Goal: Navigation & Orientation: Find specific page/section

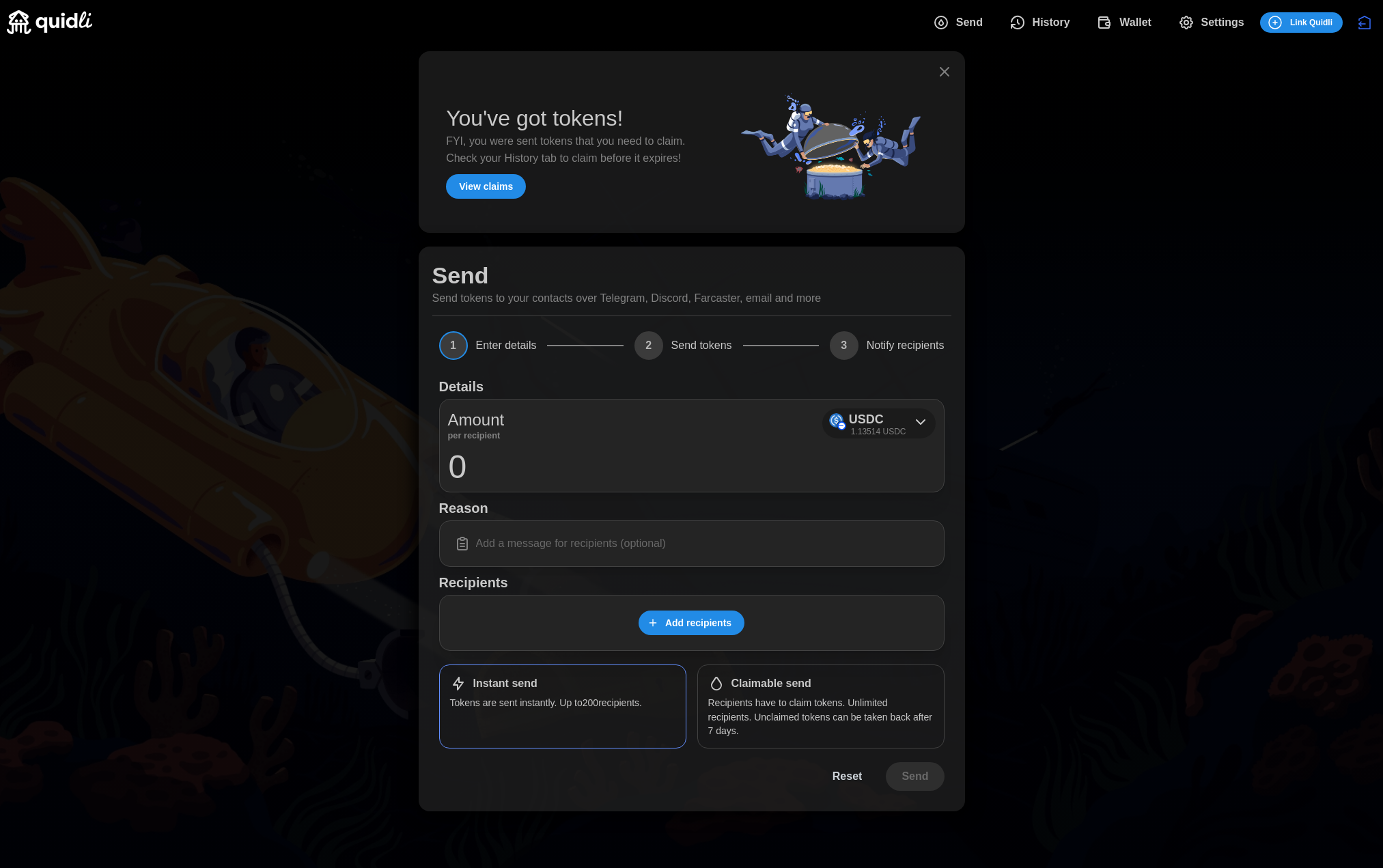
click at [921, 419] on icon at bounding box center [920, 421] width 16 height 16
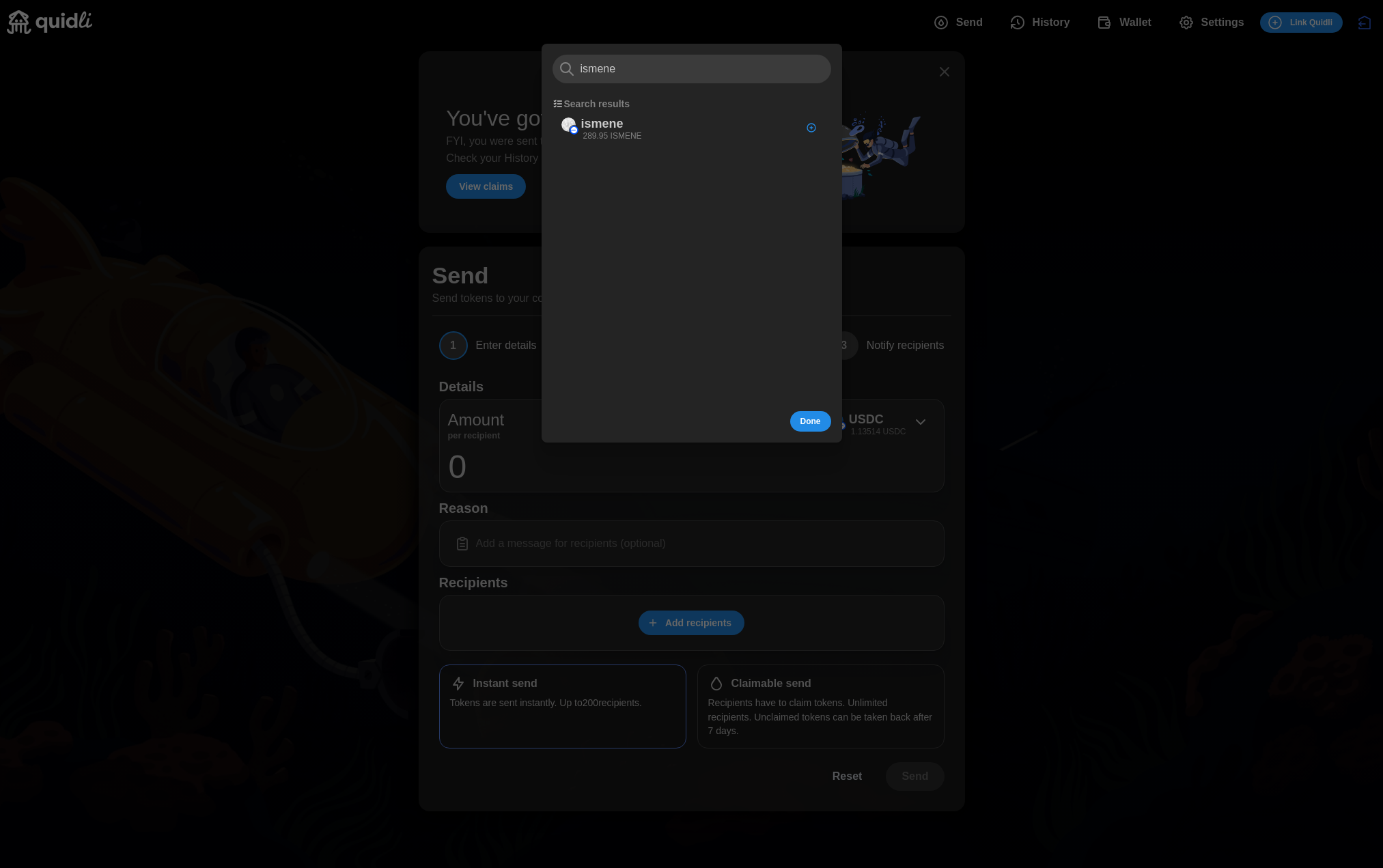
type input "ismene"
click at [1116, 173] on div at bounding box center [691, 434] width 1383 height 868
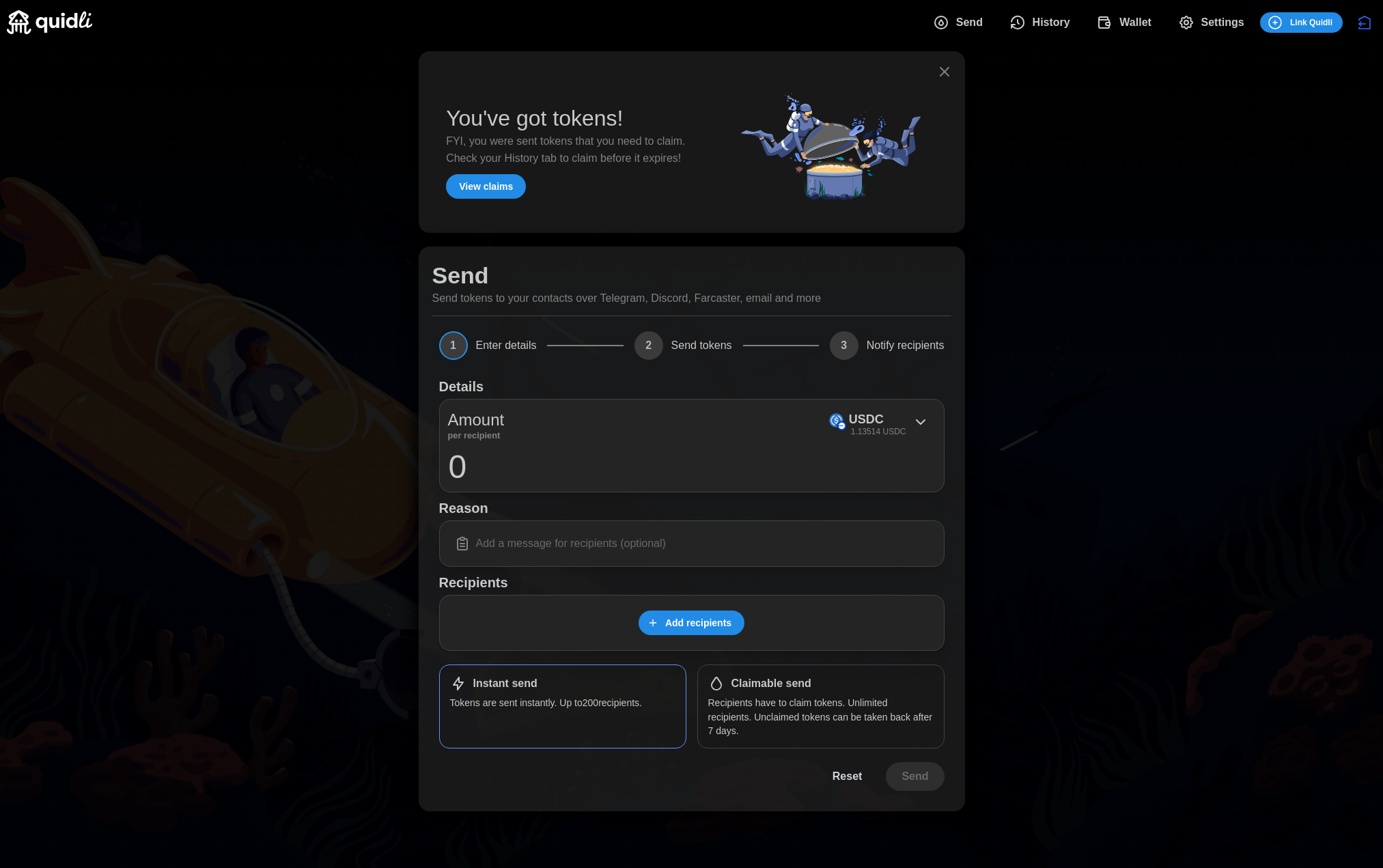
click at [1128, 20] on span "Wallet" at bounding box center [1136, 22] width 32 height 27
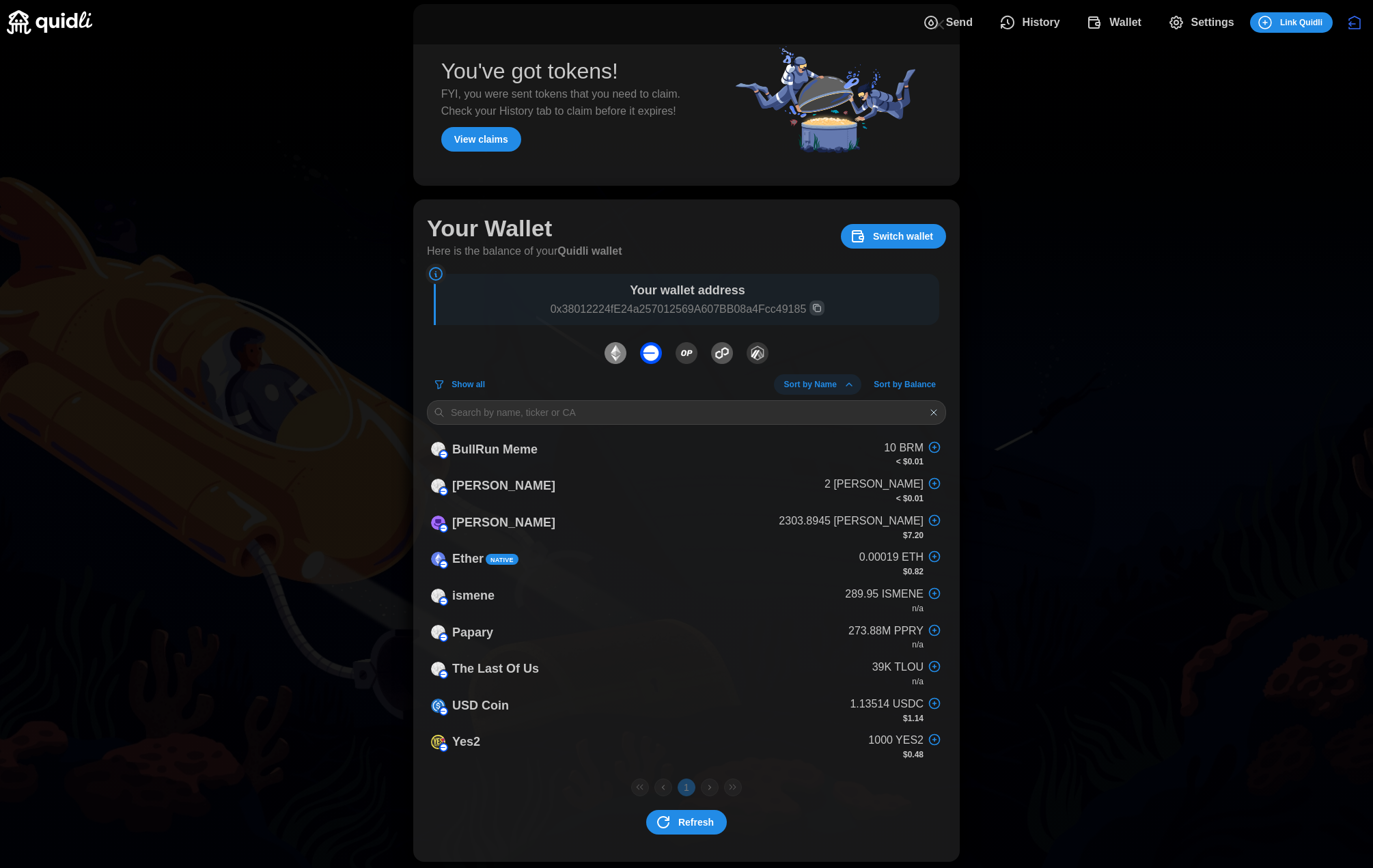
scroll to position [48, 0]
click at [1194, 23] on span "Settings" at bounding box center [1212, 22] width 43 height 27
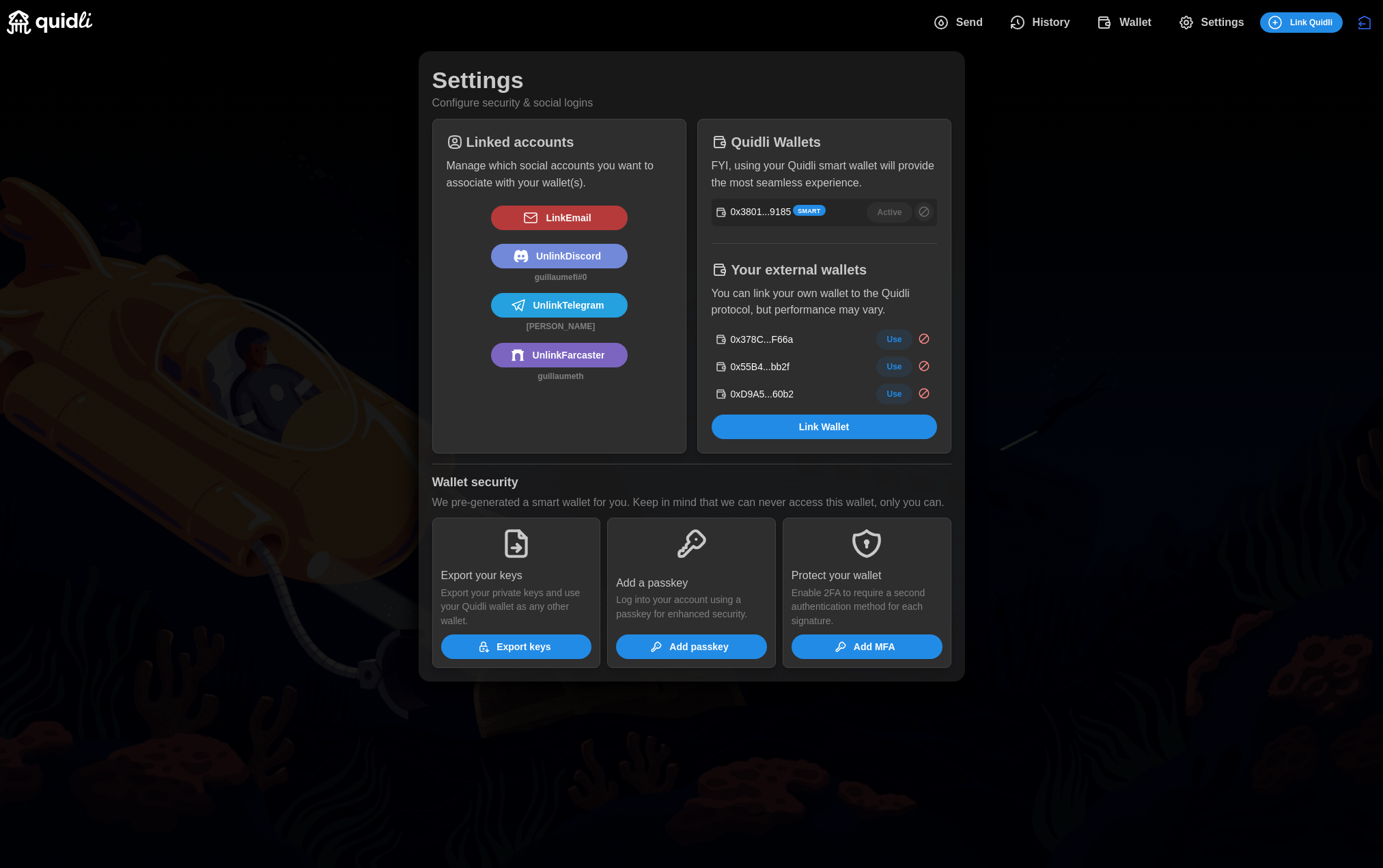
click at [952, 12] on span "Send" at bounding box center [957, 22] width 50 height 27
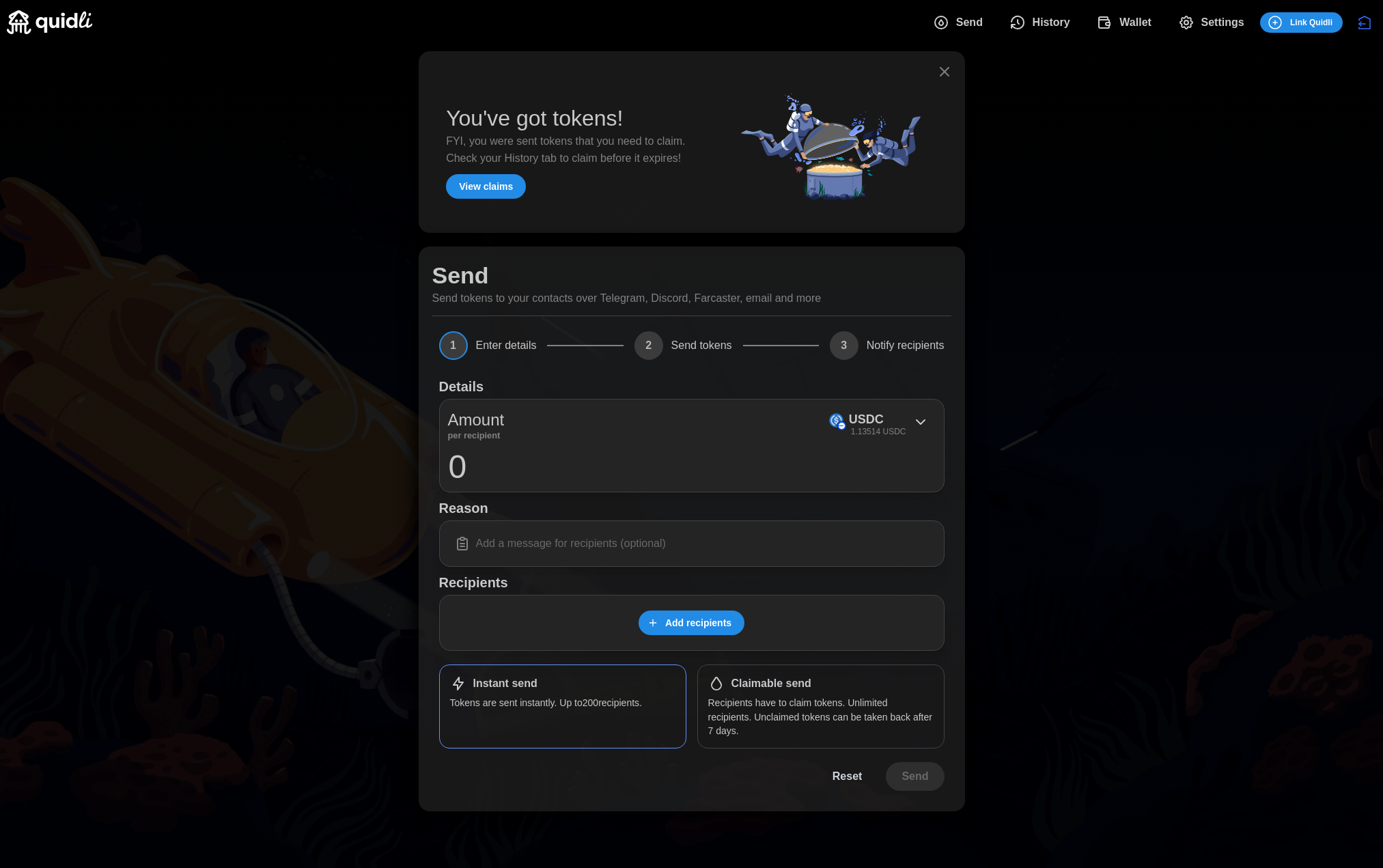
click at [1147, 16] on span "Wallet" at bounding box center [1136, 22] width 32 height 27
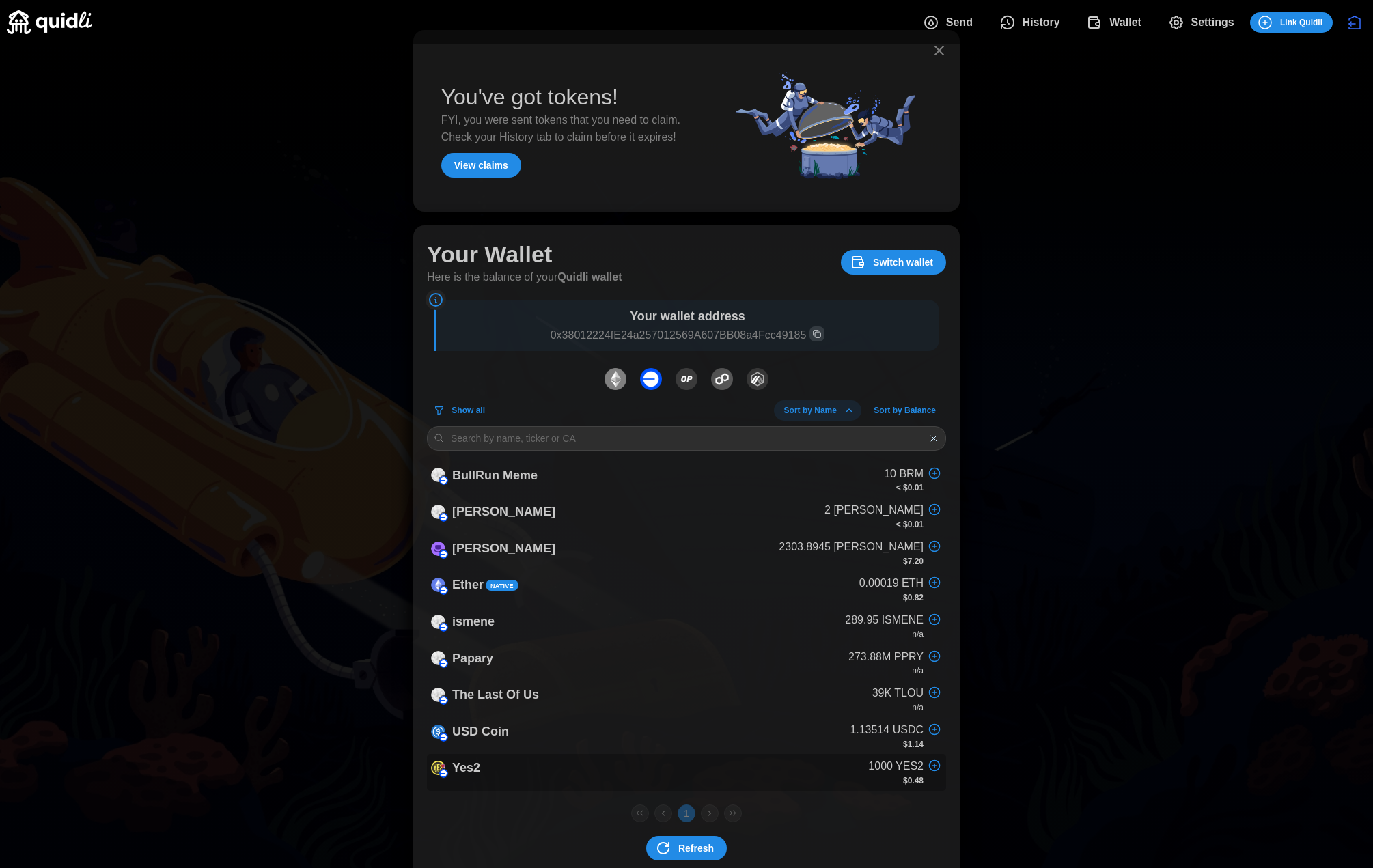
scroll to position [48, 0]
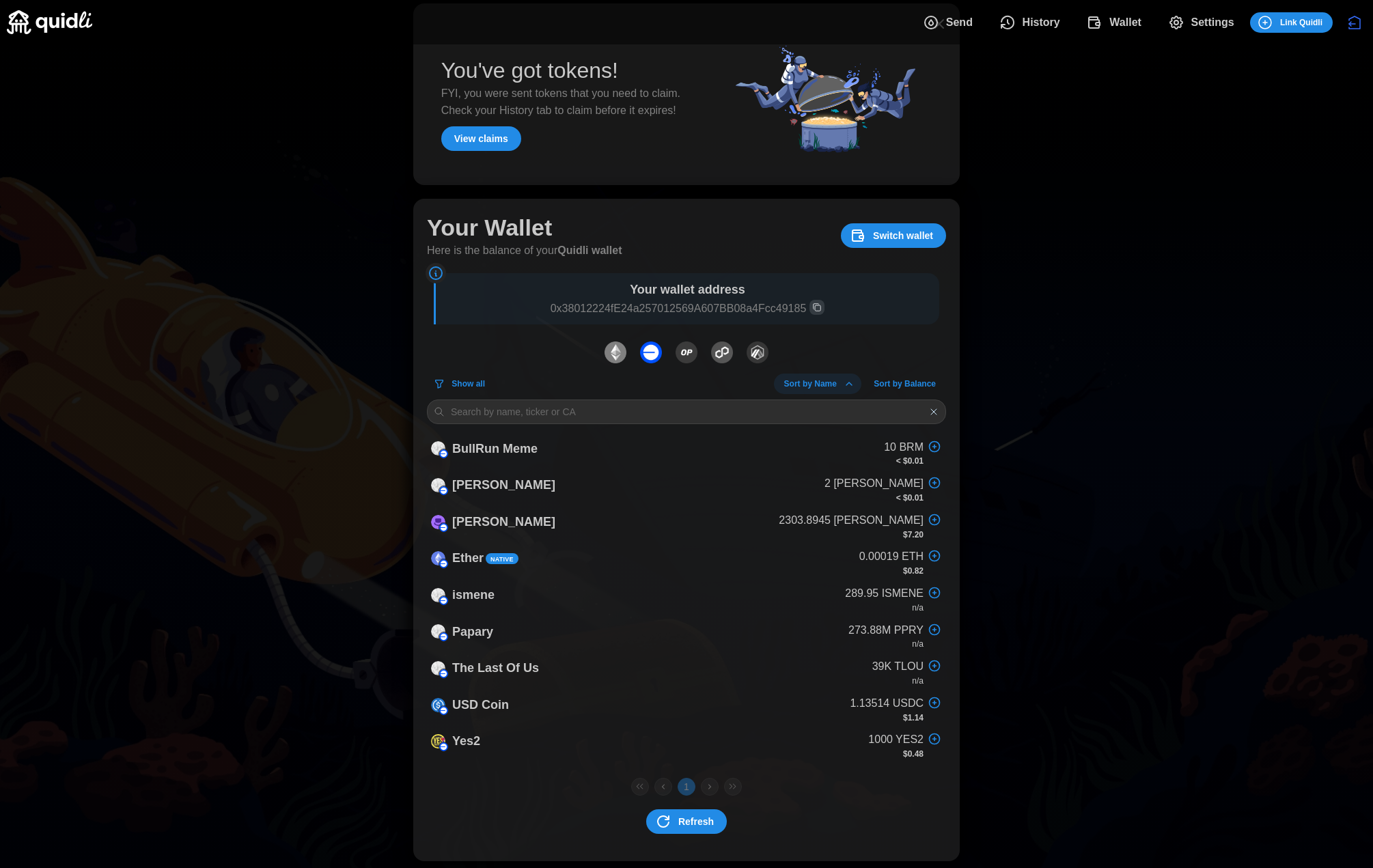
click at [688, 818] on span "Refresh" at bounding box center [696, 821] width 36 height 23
